Goal: Information Seeking & Learning: Learn about a topic

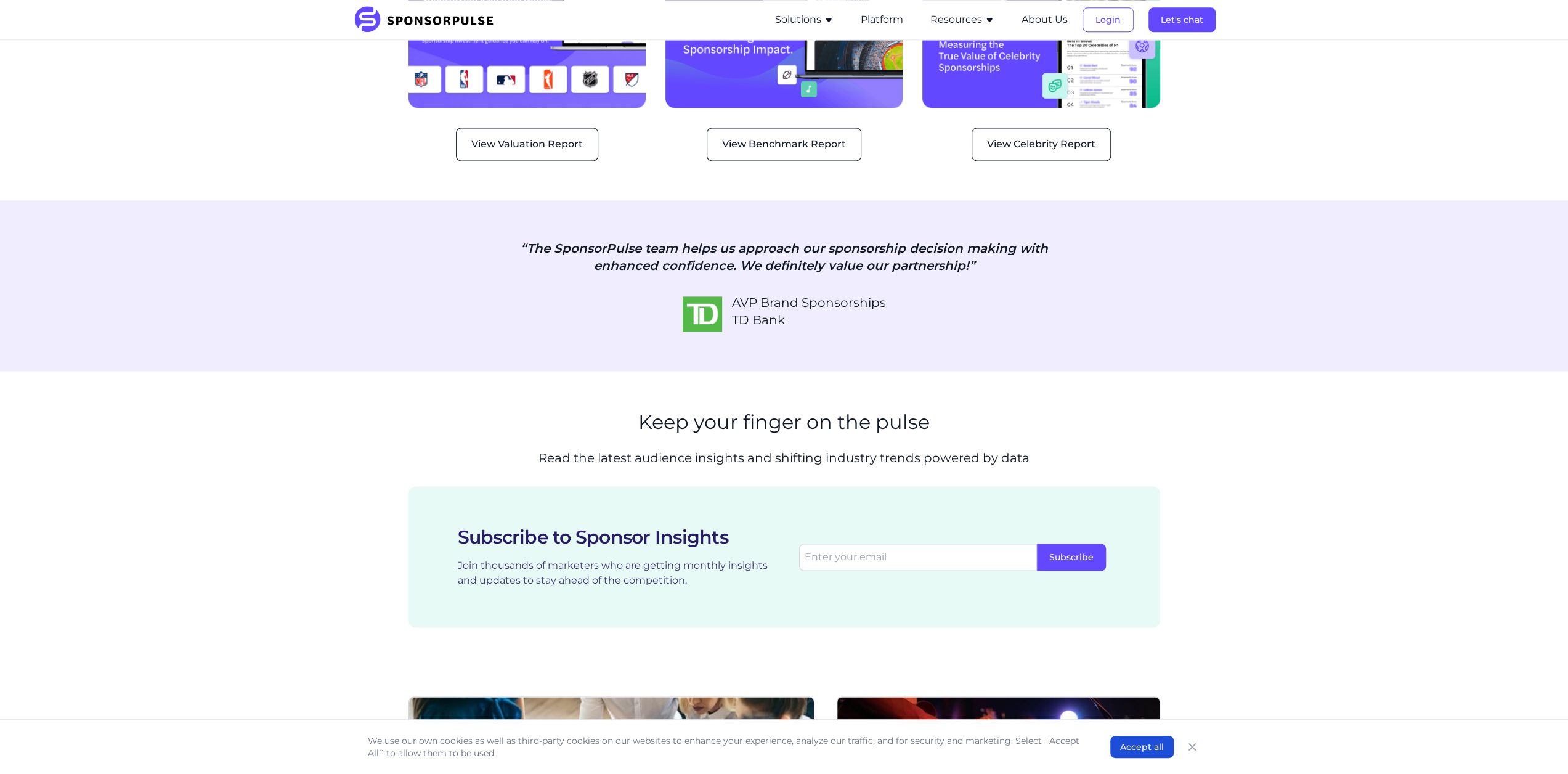
scroll to position [2157, 0]
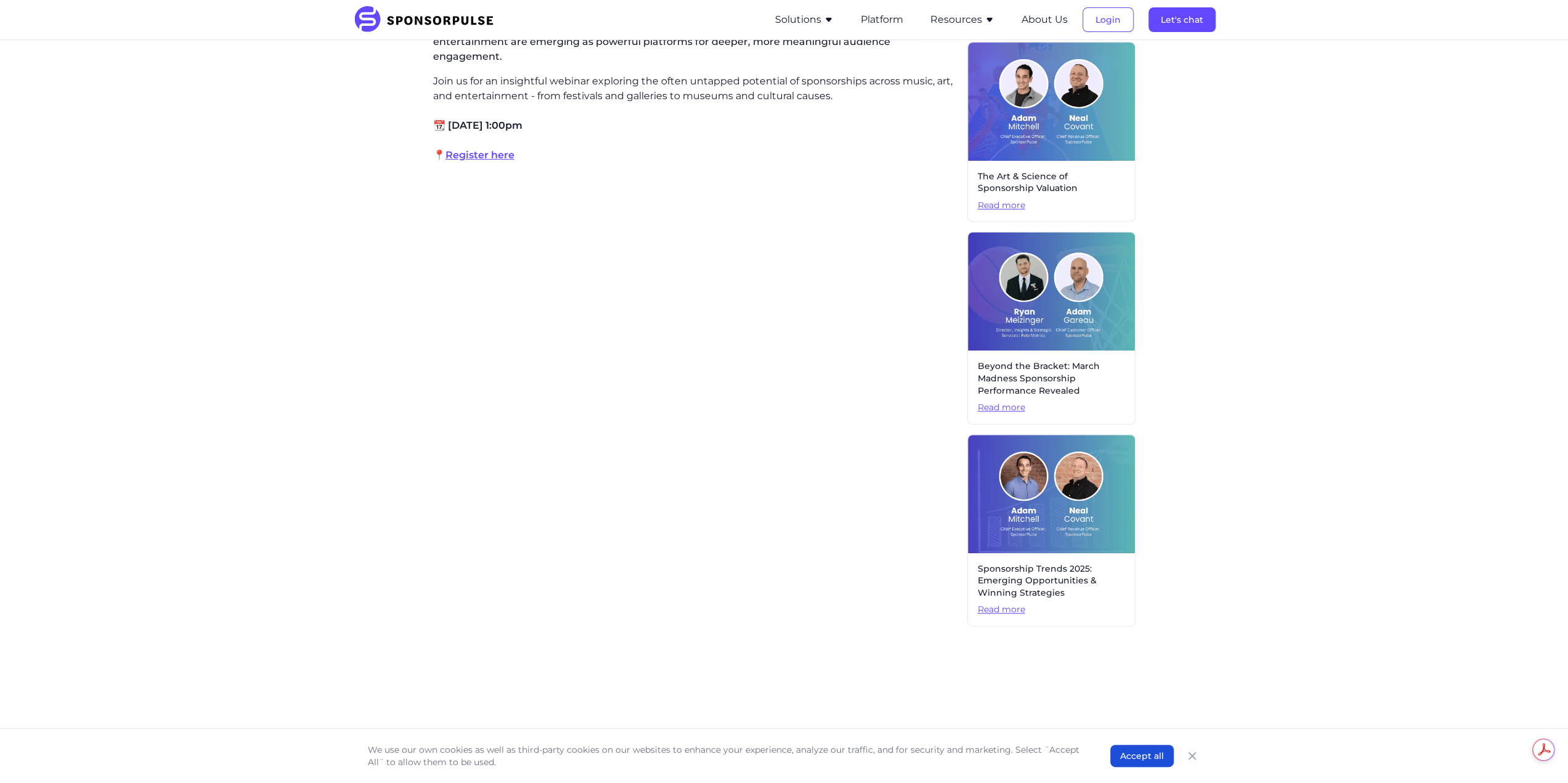
scroll to position [493, 0]
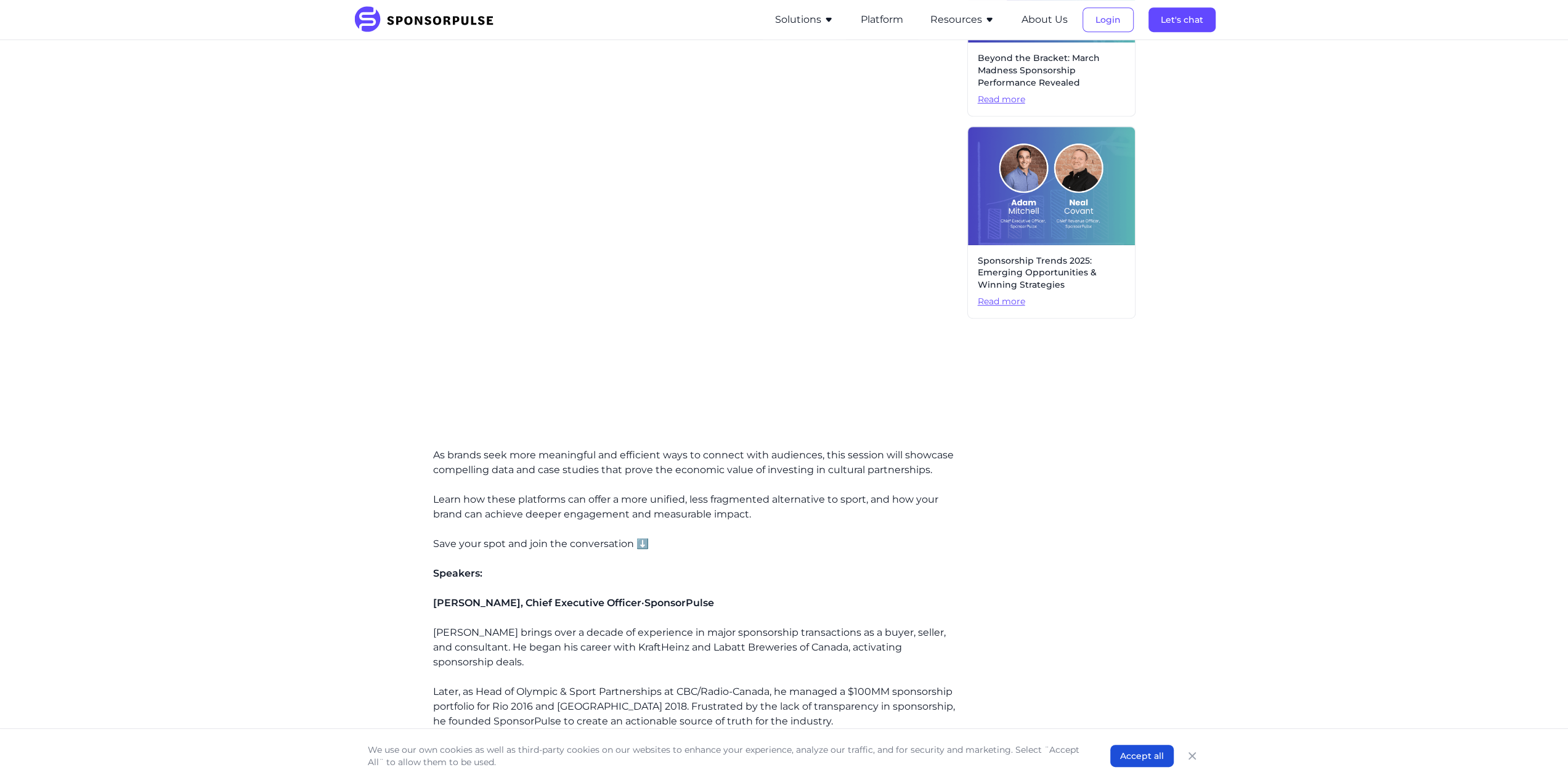
scroll to position [924, 0]
